Goal: Information Seeking & Learning: Understand process/instructions

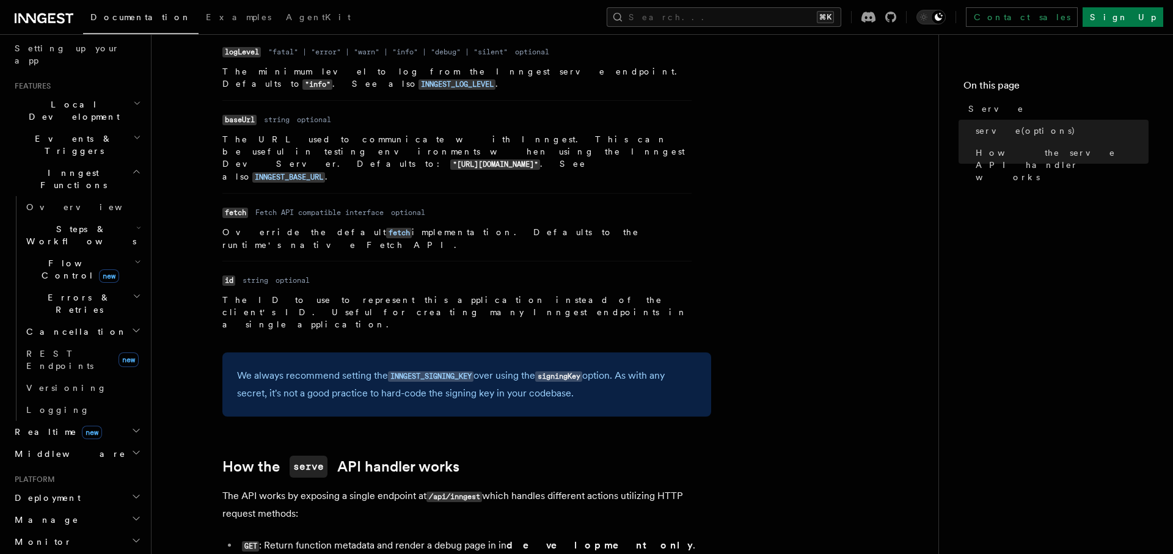
scroll to position [284, 0]
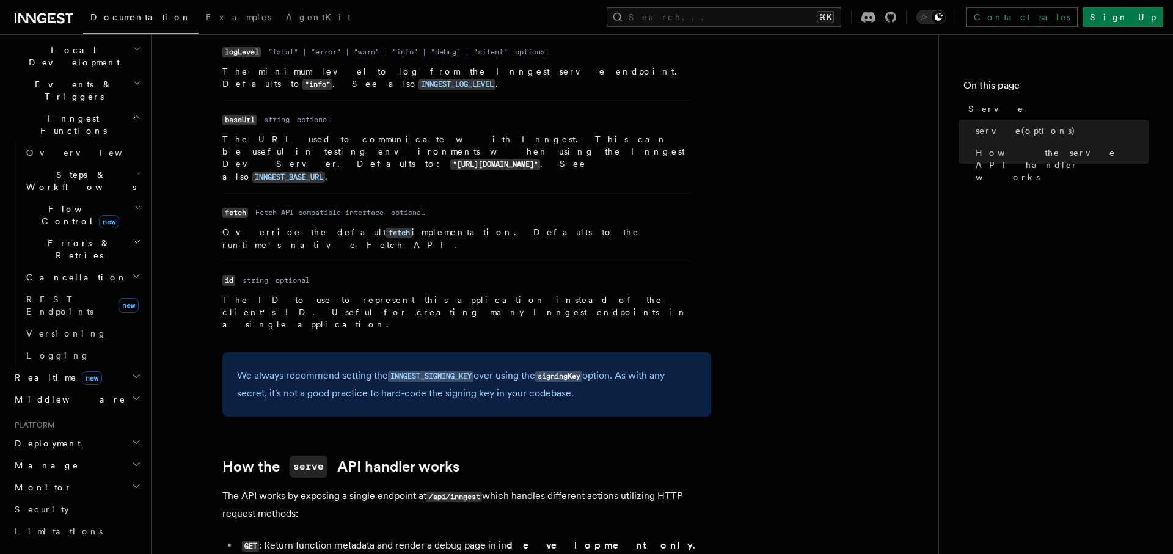
click at [99, 433] on h2 "Deployment" at bounding box center [77, 444] width 134 height 22
click at [87, 455] on link "Overview" at bounding box center [82, 466] width 122 height 22
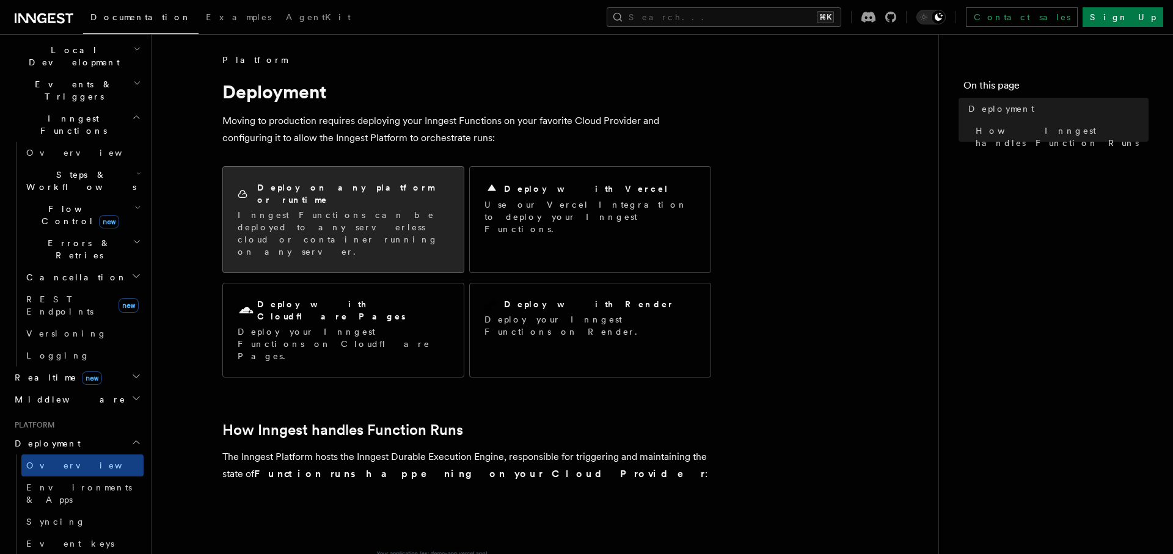
click at [290, 214] on p "Inngest Functions can be deployed to any serverless cloud or container running …" at bounding box center [343, 233] width 211 height 49
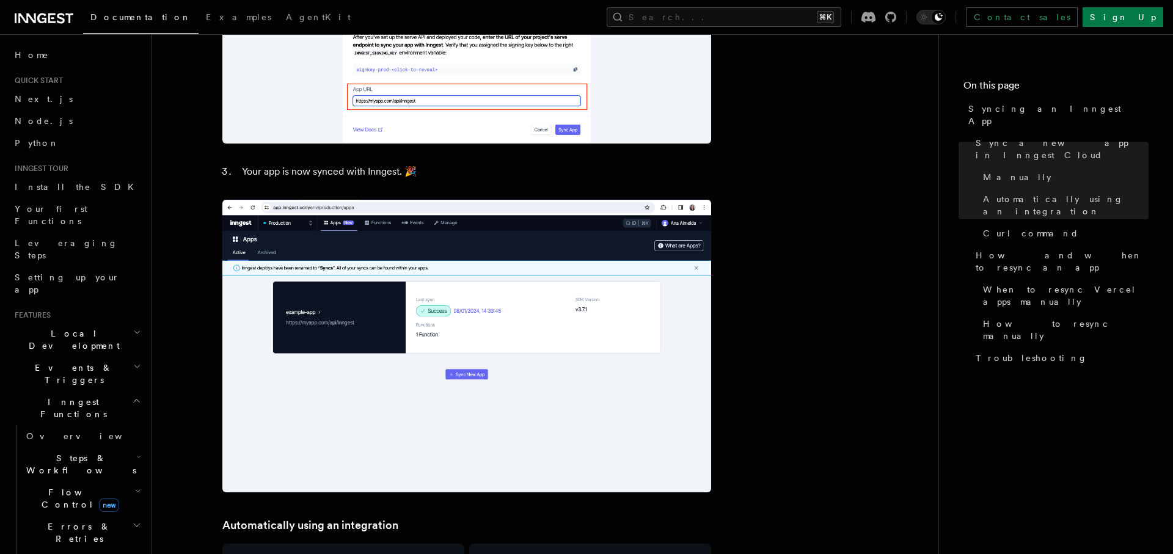
scroll to position [1062, 0]
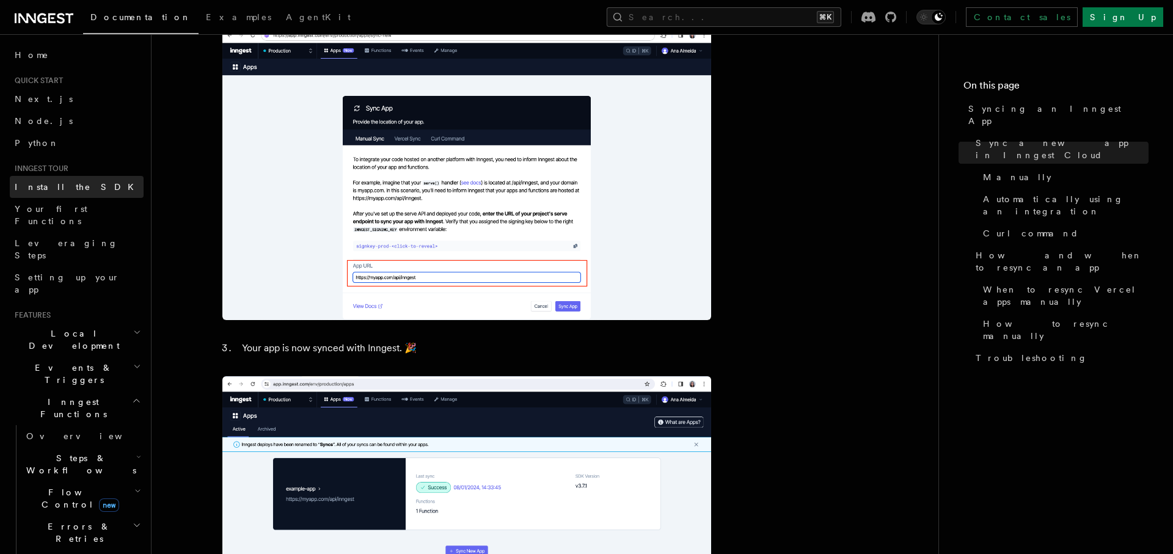
click at [49, 183] on span "Install the SDK" at bounding box center [78, 187] width 127 height 10
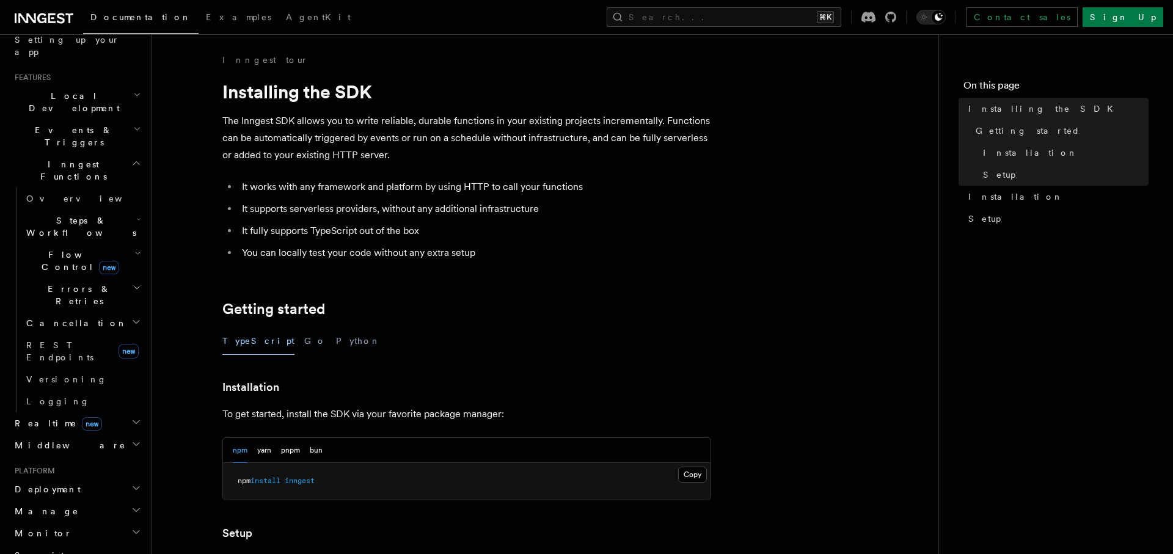
scroll to position [240, 0]
click at [72, 476] on h2 "Deployment" at bounding box center [77, 487] width 134 height 22
click at [73, 498] on link "Overview" at bounding box center [82, 509] width 122 height 22
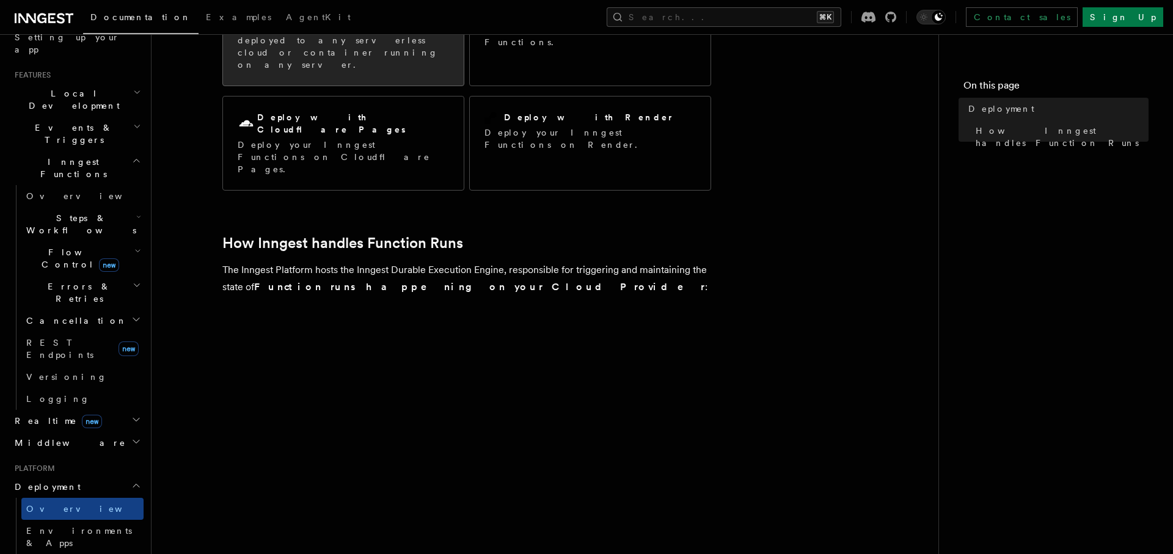
scroll to position [24, 0]
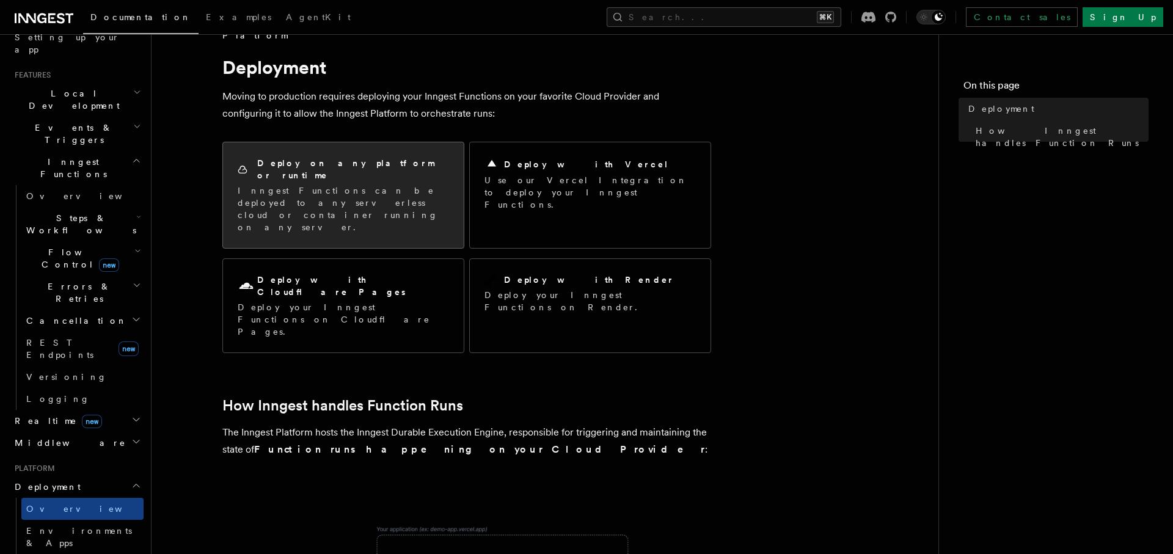
click at [306, 185] on p "Inngest Functions can be deployed to any serverless cloud or container running …" at bounding box center [343, 209] width 211 height 49
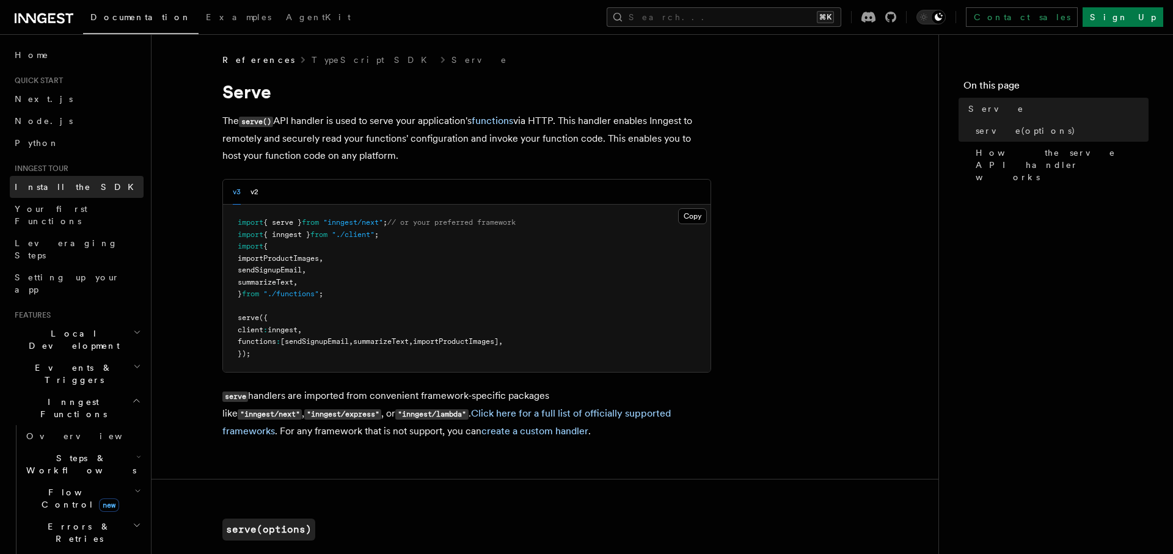
click at [45, 196] on link "Install the SDK" at bounding box center [77, 187] width 134 height 22
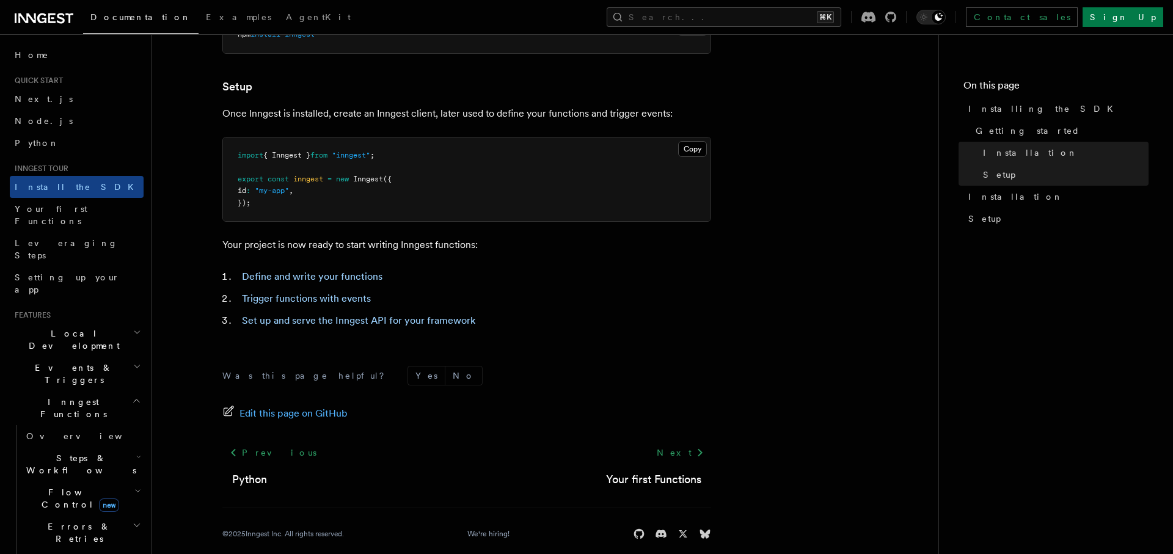
scroll to position [462, 0]
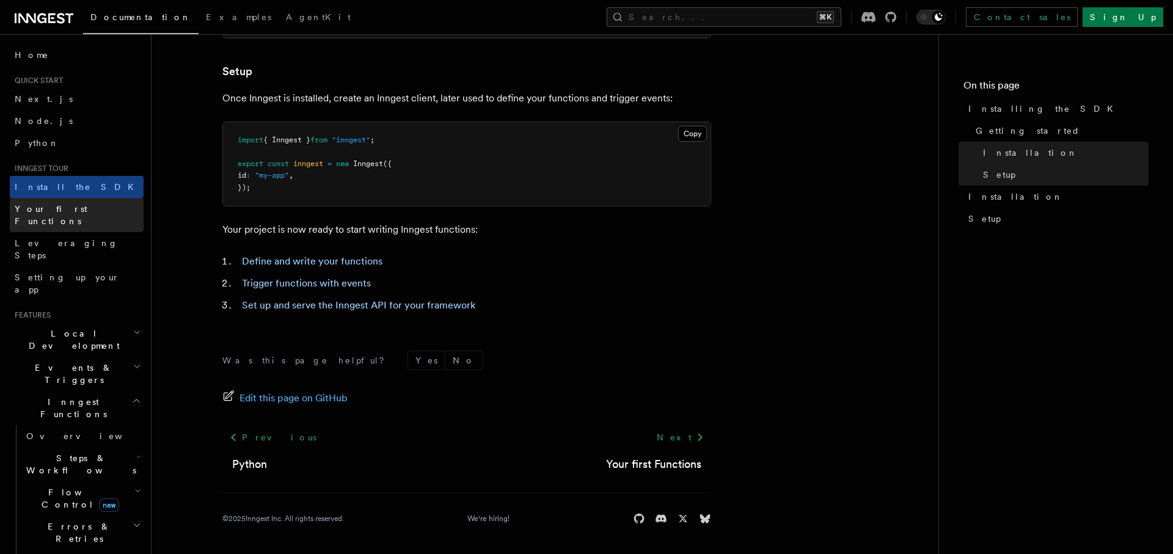
click at [81, 208] on span "Your first Functions" at bounding box center [51, 215] width 73 height 22
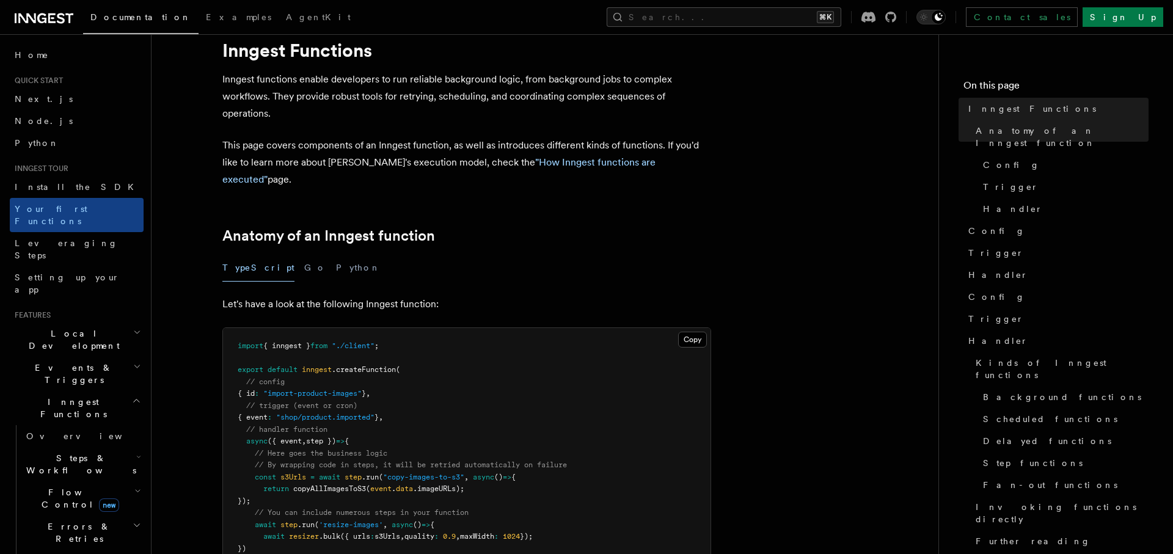
scroll to position [79, 0]
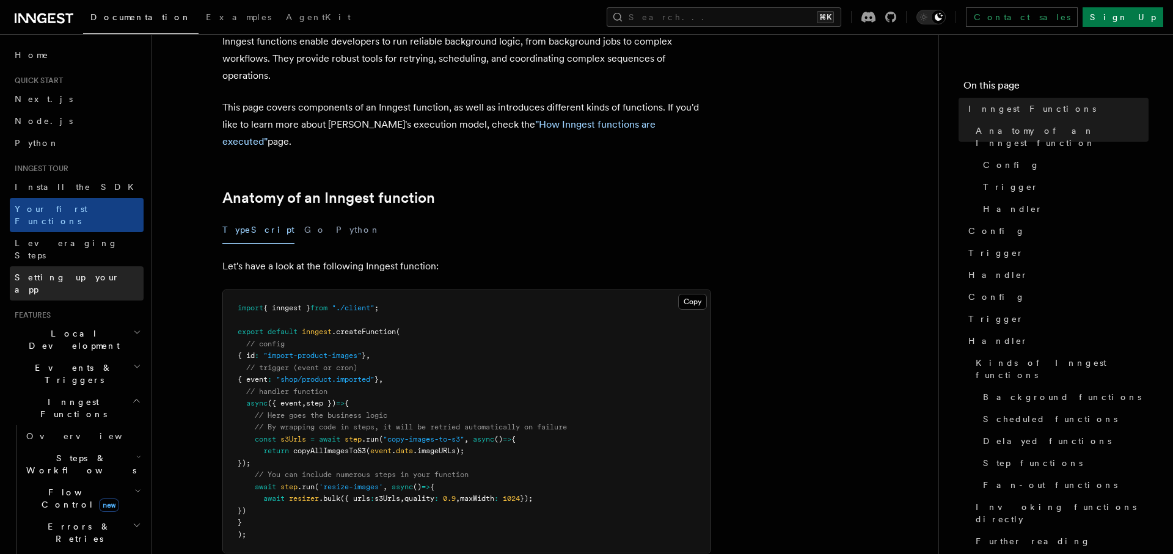
click at [62, 273] on span "Setting up your app" at bounding box center [67, 284] width 105 height 22
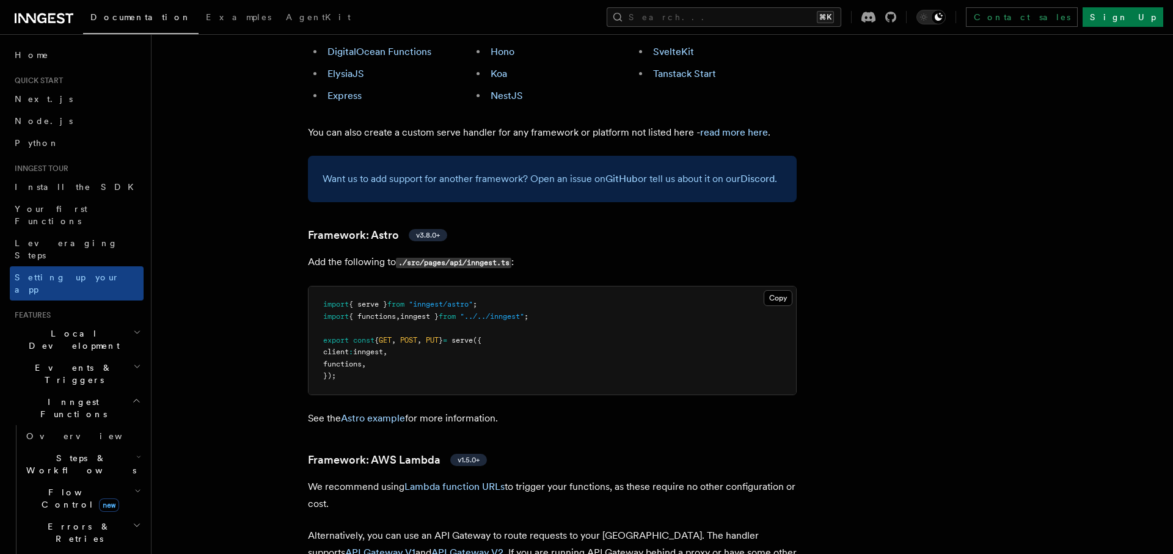
scroll to position [666, 0]
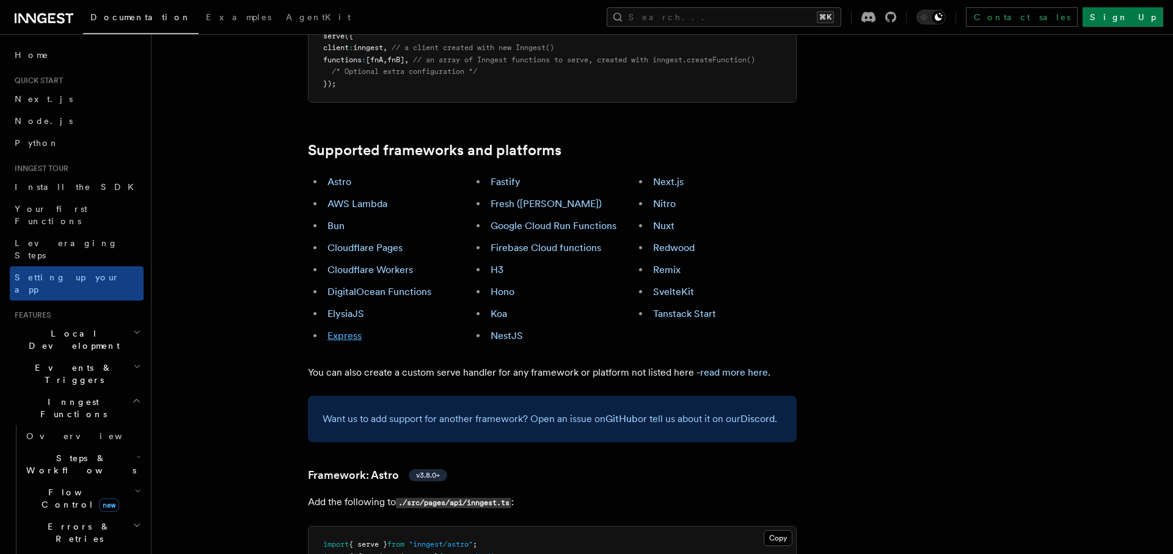
click at [353, 330] on link "Express" at bounding box center [345, 336] width 34 height 12
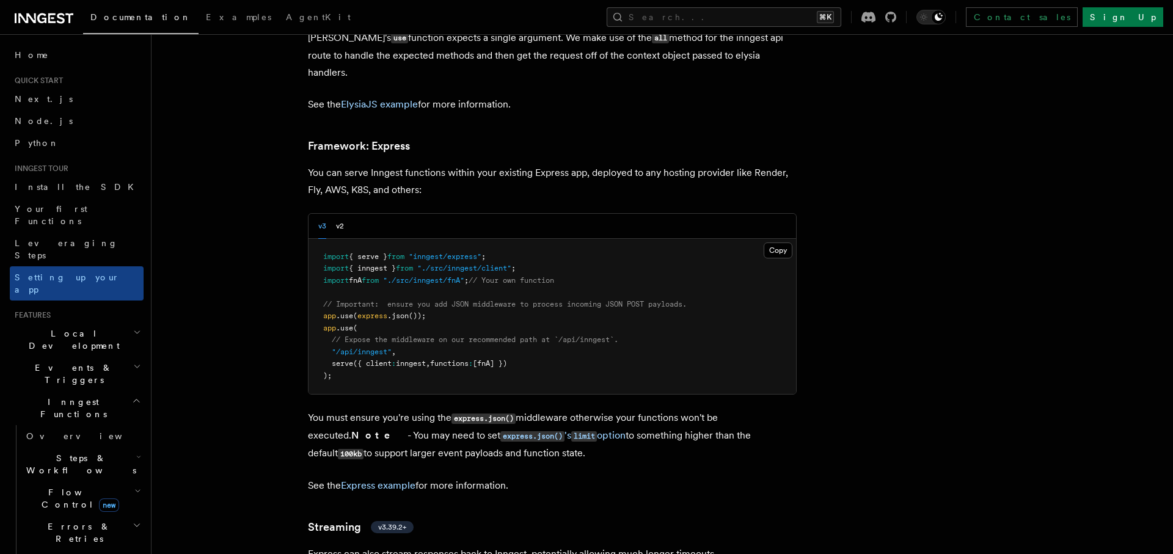
scroll to position [3580, 0]
click at [778, 242] on button "Copy Copied" at bounding box center [778, 250] width 29 height 16
click at [48, 19] on icon at bounding box center [51, 18] width 7 height 10
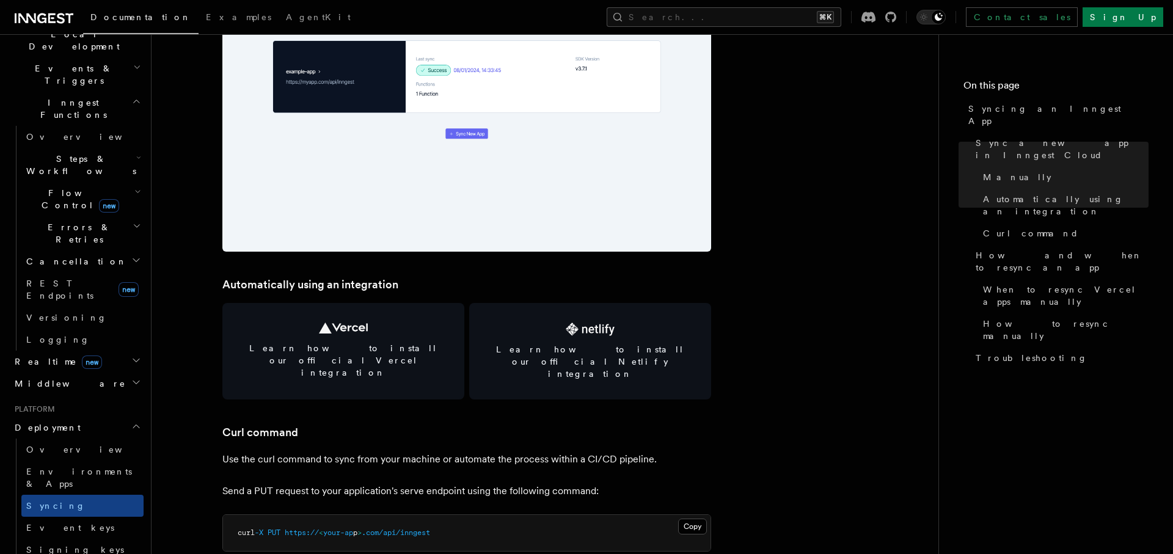
scroll to position [307, 0]
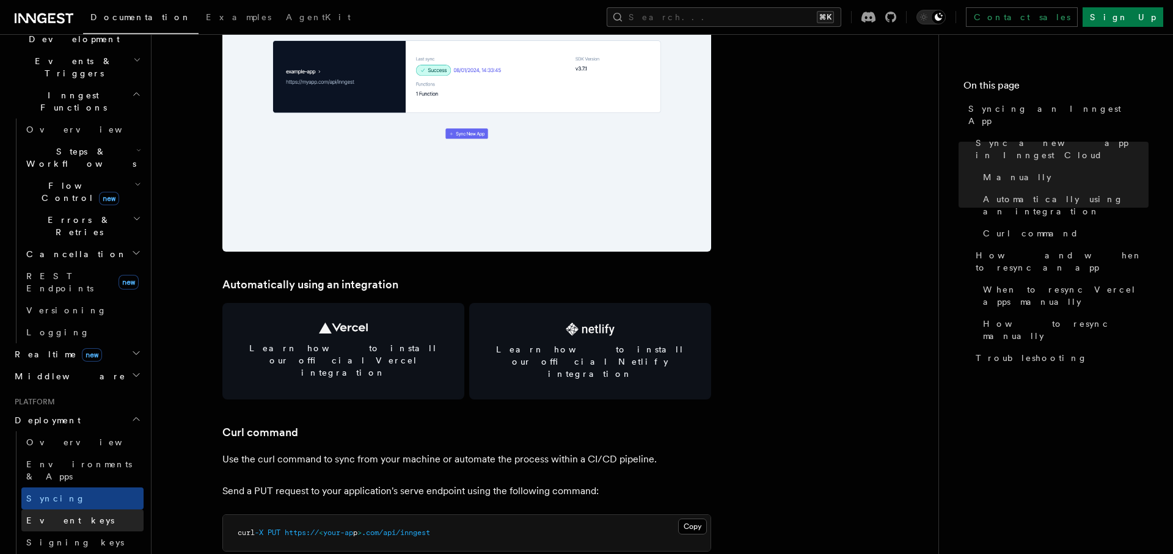
click at [90, 510] on link "Event keys" at bounding box center [82, 521] width 122 height 22
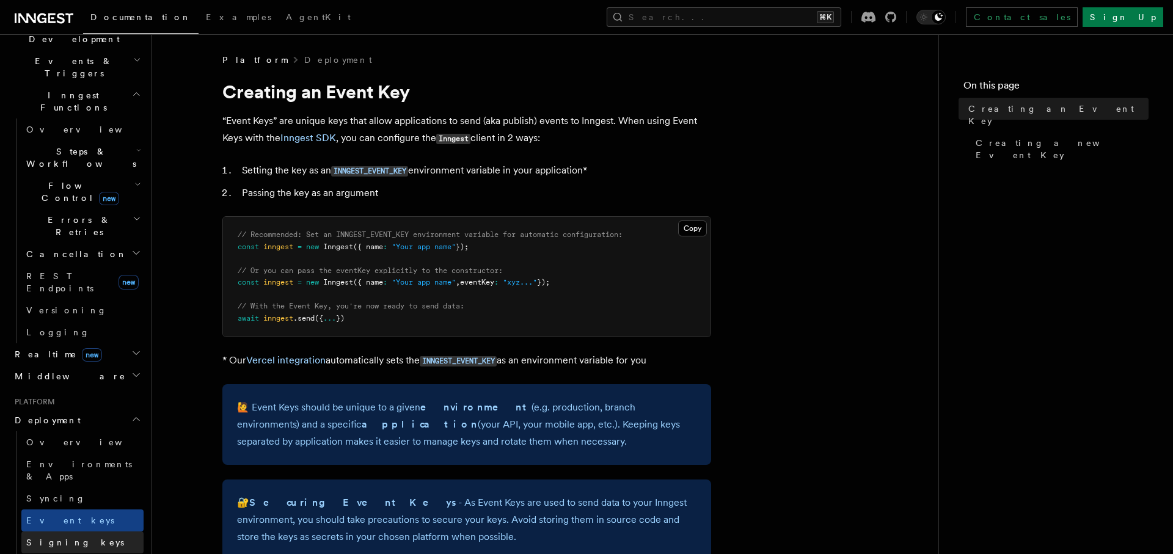
click at [73, 538] on span "Signing keys" at bounding box center [75, 543] width 98 height 10
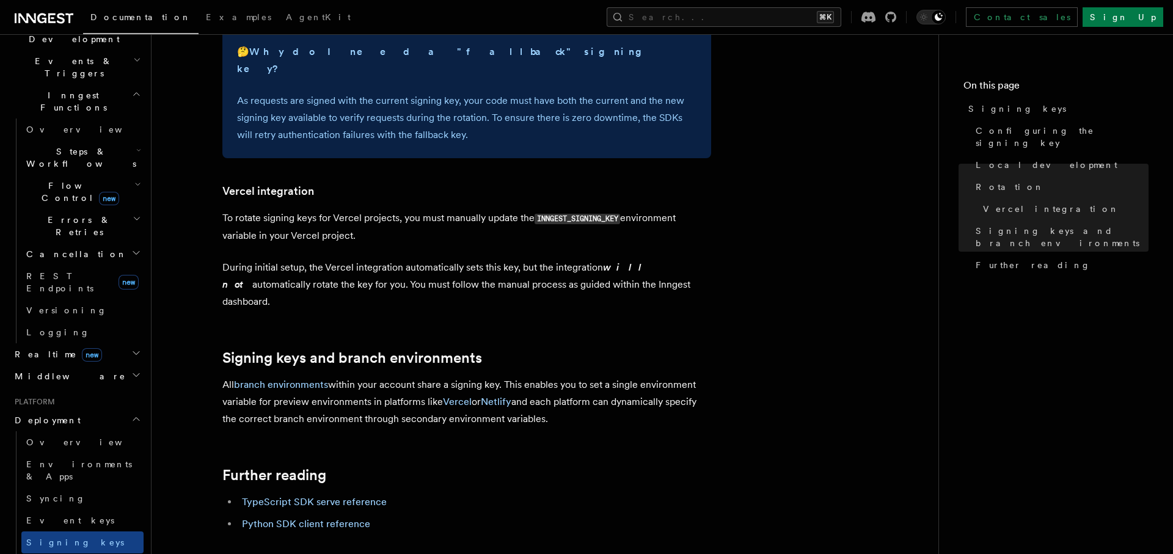
scroll to position [1276, 0]
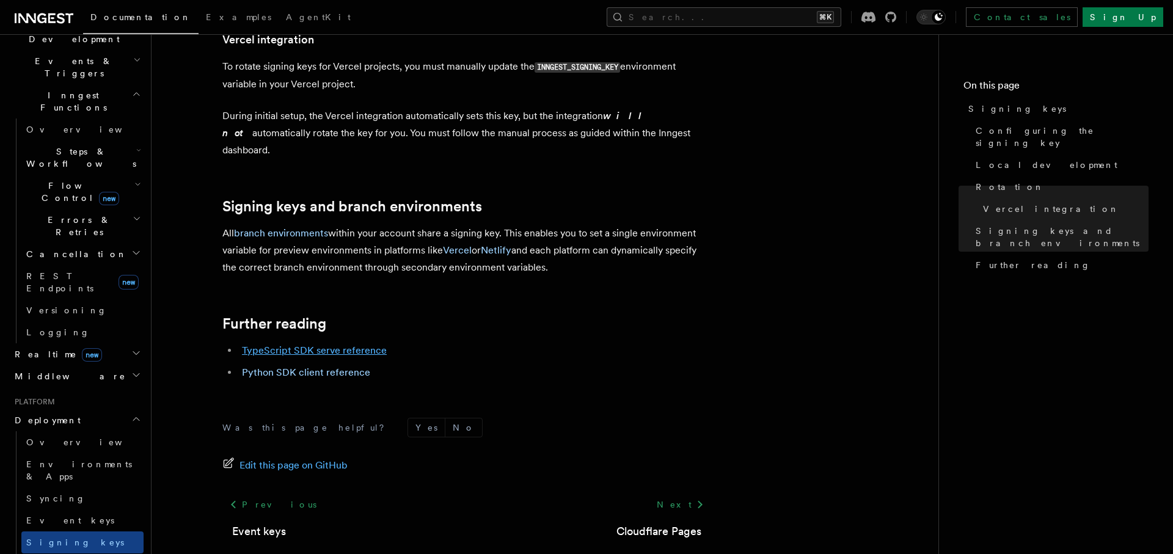
click at [265, 345] on link "TypeScript SDK serve reference" at bounding box center [314, 351] width 145 height 12
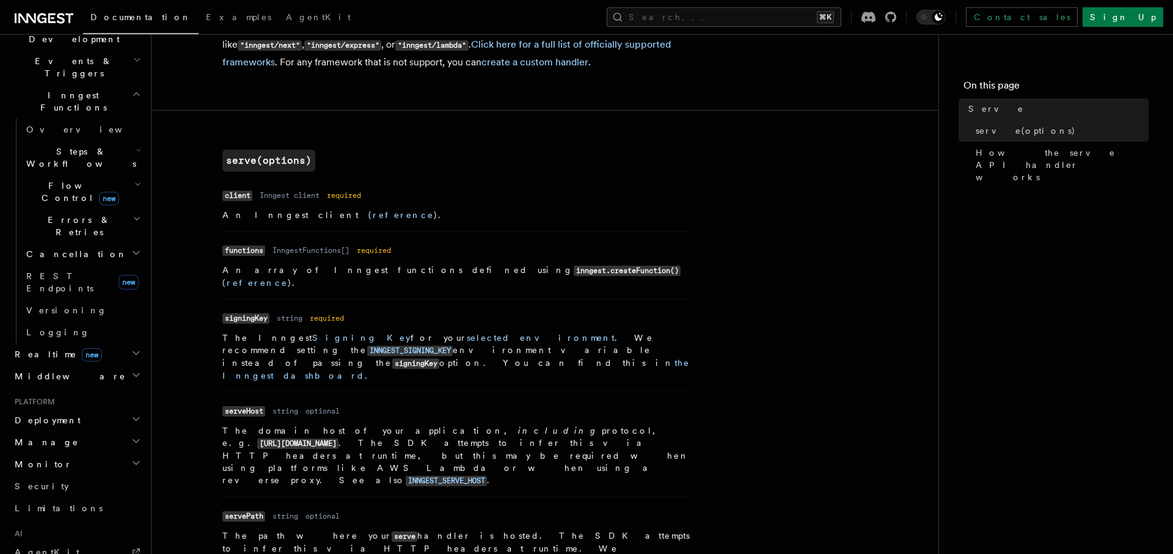
scroll to position [367, 0]
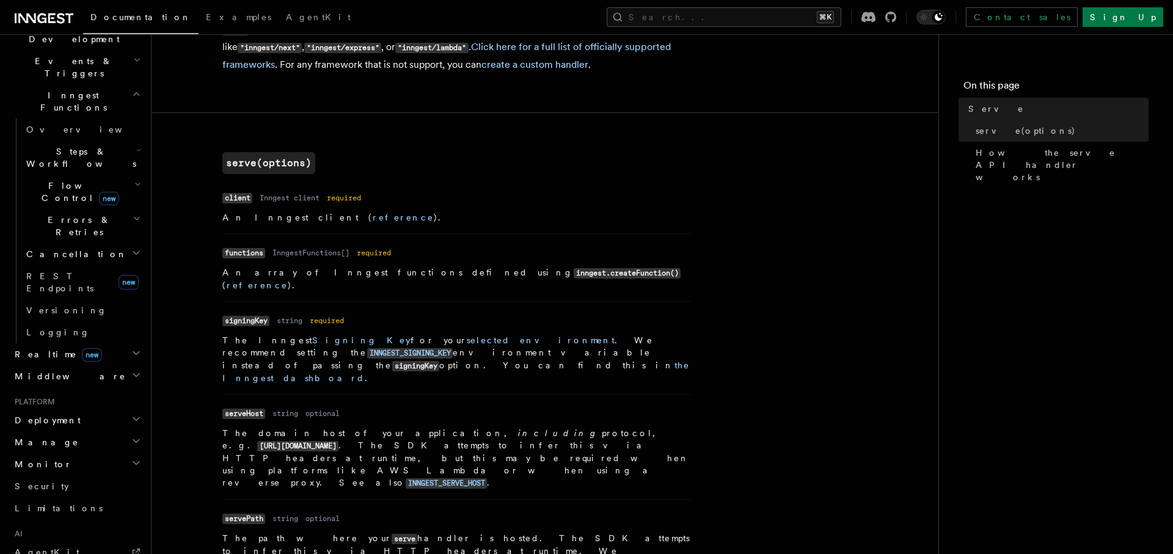
click at [241, 409] on code "serveHost" at bounding box center [243, 414] width 43 height 10
copy code "serveHost"
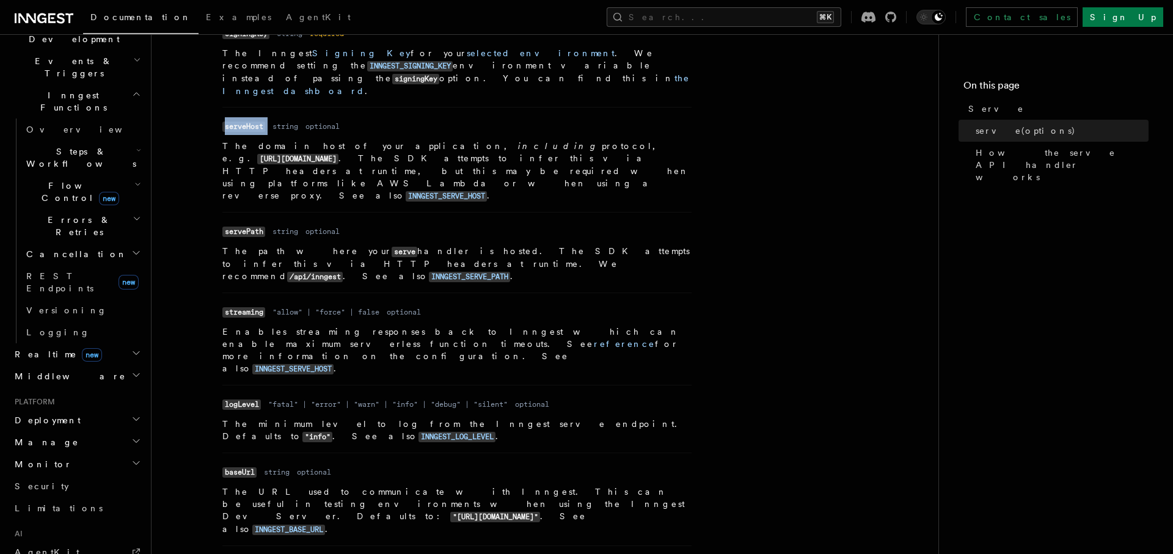
scroll to position [708, 0]
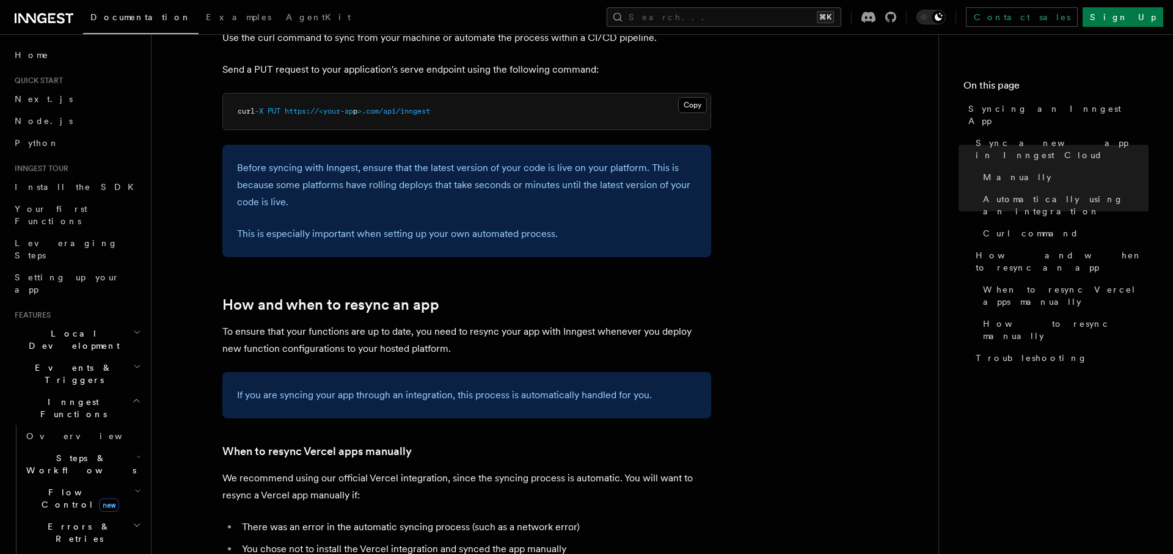
scroll to position [1915, 0]
